Goal: Task Accomplishment & Management: Manage account settings

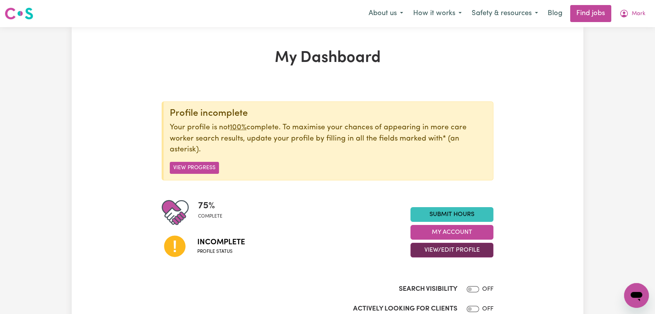
click at [449, 249] on button "View/Edit Profile" at bounding box center [451, 250] width 83 height 15
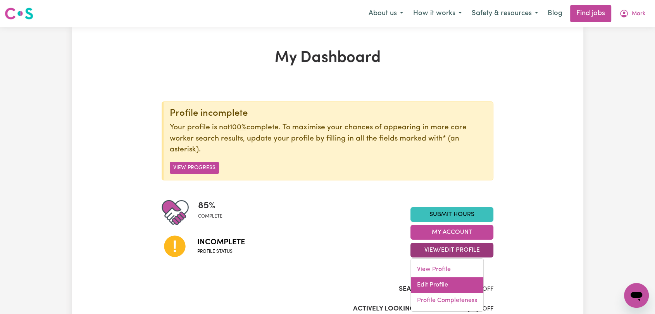
click at [431, 282] on link "Edit Profile" at bounding box center [447, 284] width 72 height 15
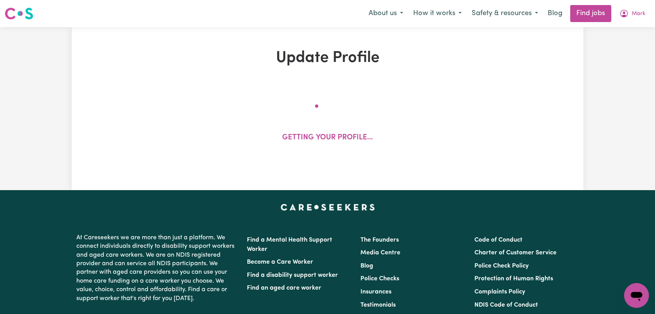
select select "[DEMOGRAPHIC_DATA]"
select select "[DEMOGRAPHIC_DATA] Citizen"
select select "Studying a healthcare related degree or qualification"
select select "50"
select select "60"
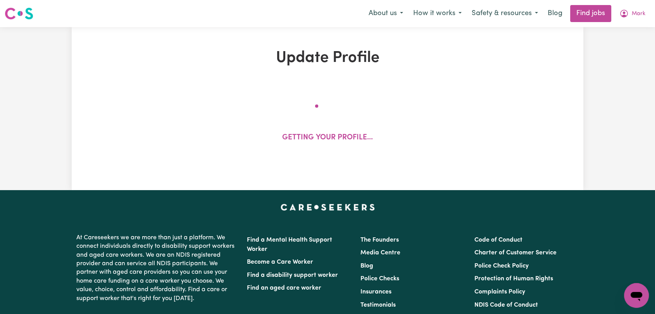
select select "70"
select select "80"
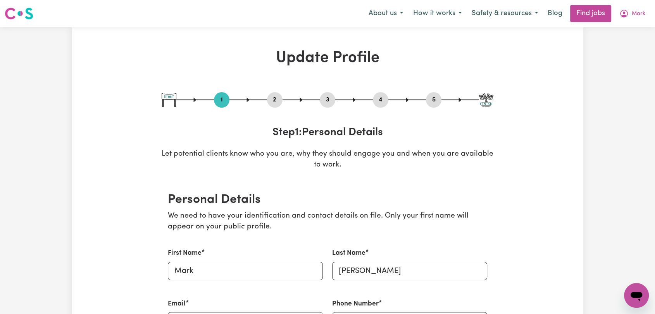
click at [377, 99] on button "4" at bounding box center [380, 100] width 15 height 10
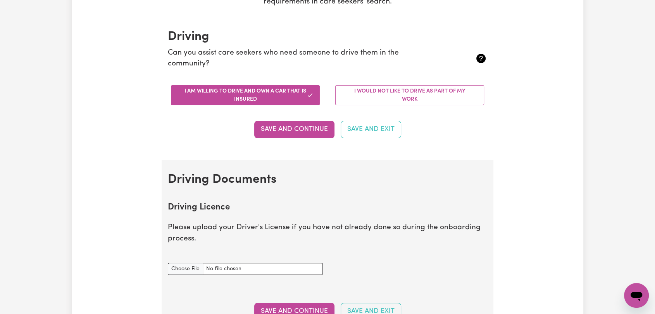
scroll to position [258, 0]
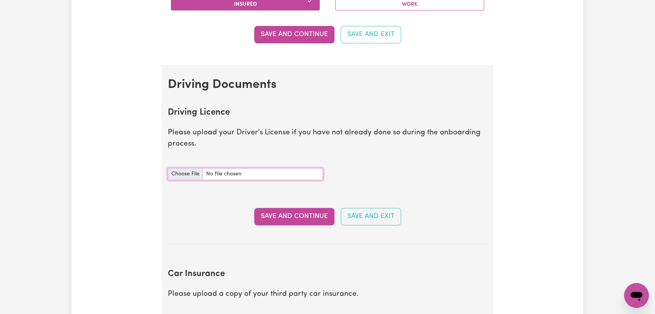
click at [188, 172] on input "Driving Licence document" at bounding box center [245, 174] width 155 height 12
type input "C:\fakepath\[PERSON_NAME] - DL AU ---.JPG"
click at [278, 213] on button "Save and Continue" at bounding box center [294, 216] width 80 height 17
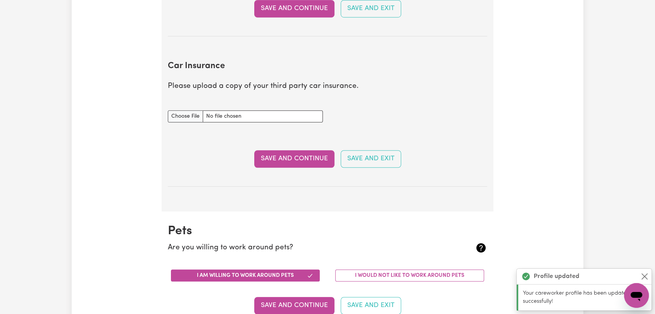
scroll to position [515, 0]
